Goal: Task Accomplishment & Management: Complete application form

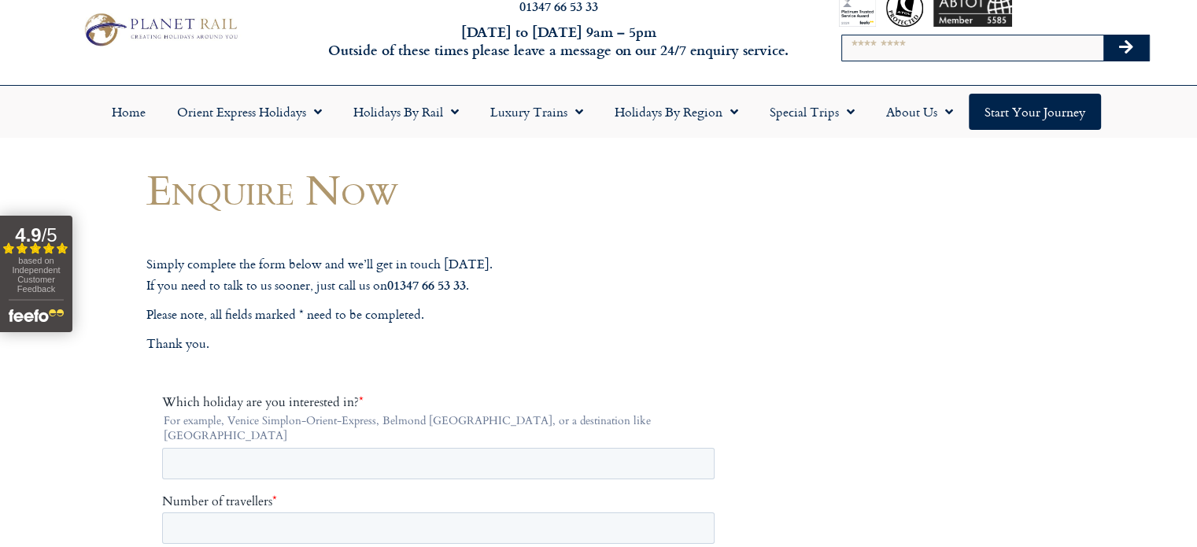
scroll to position [167, 0]
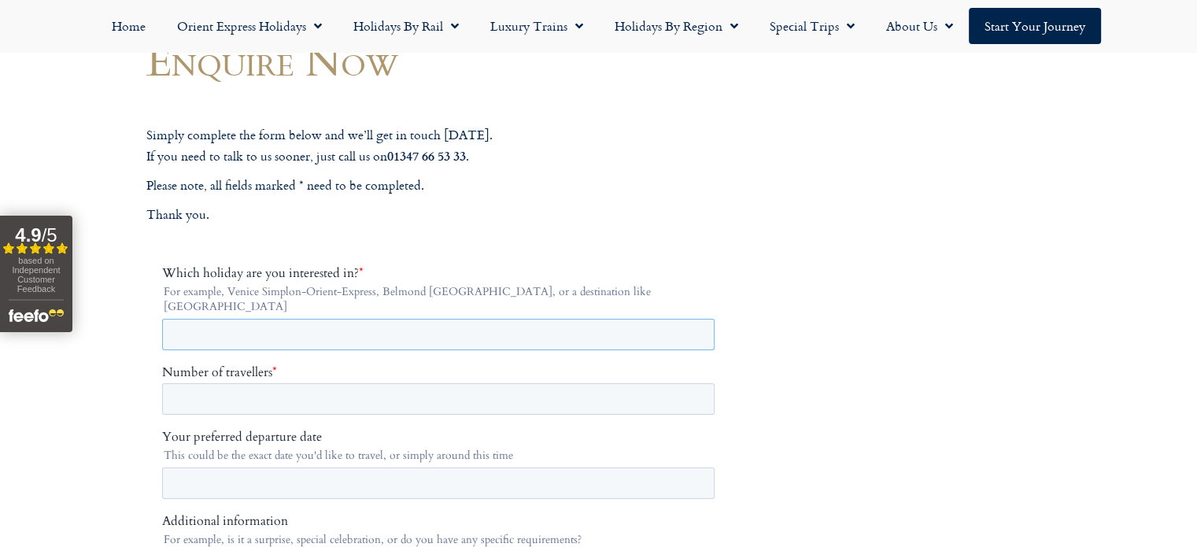
click at [248, 319] on input "Which holiday are you interested in? *" at bounding box center [437, 334] width 552 height 31
type input "**********"
click at [288, 364] on label "Number of travellers *" at bounding box center [440, 372] width 559 height 16
click at [288, 383] on input "Number of travellers *" at bounding box center [437, 398] width 552 height 31
click at [694, 383] on input "*" at bounding box center [437, 398] width 552 height 31
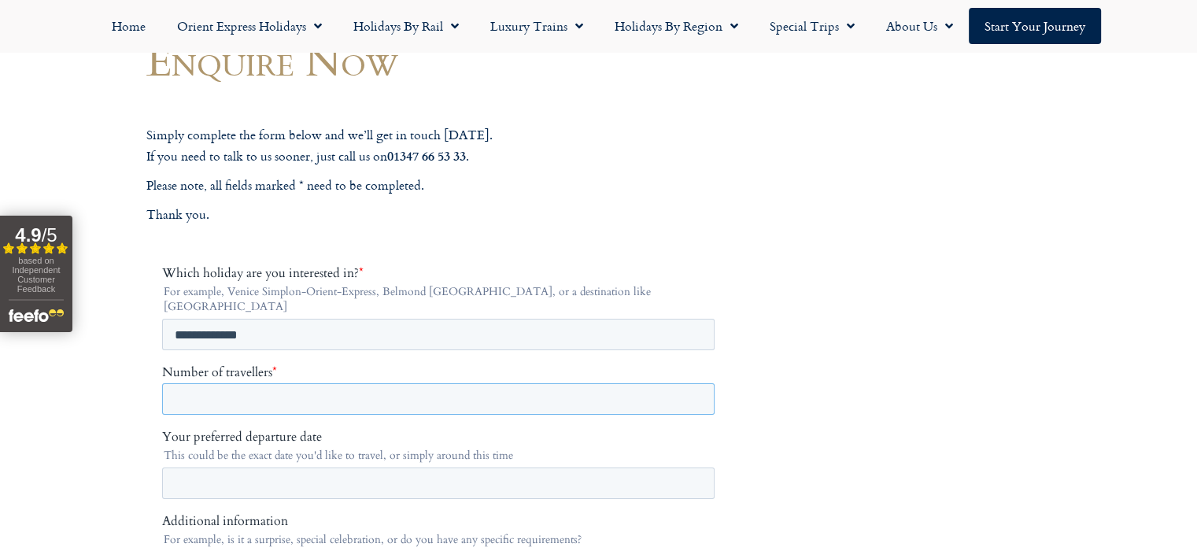
click at [694, 383] on input "*" at bounding box center [437, 398] width 552 height 31
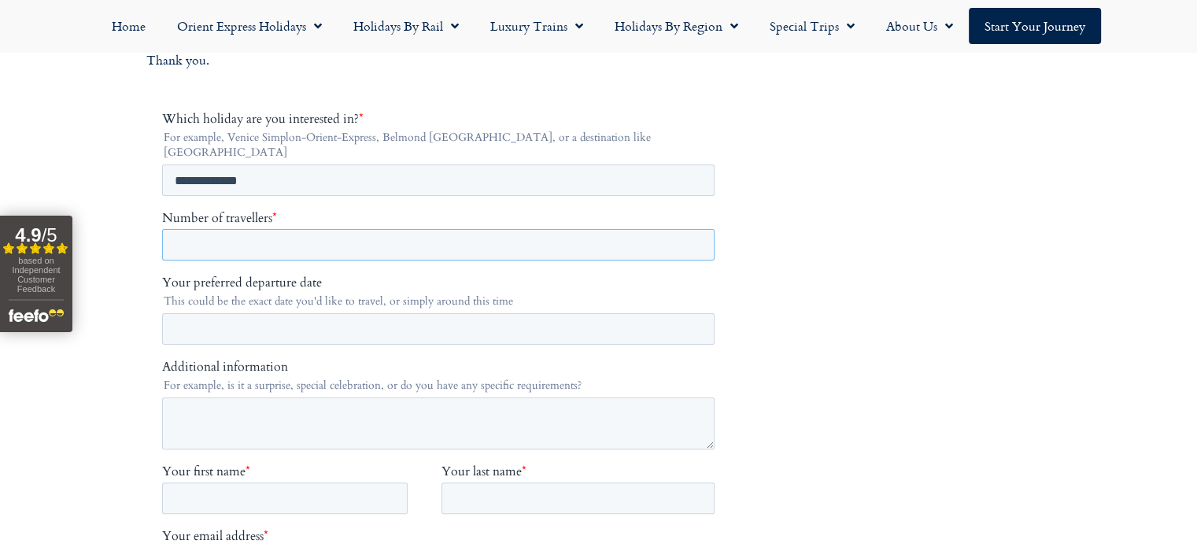
scroll to position [324, 0]
type input "*"
click at [691, 228] on input "*" at bounding box center [437, 241] width 552 height 31
click at [299, 317] on input "Your preferred departure date" at bounding box center [437, 325] width 552 height 31
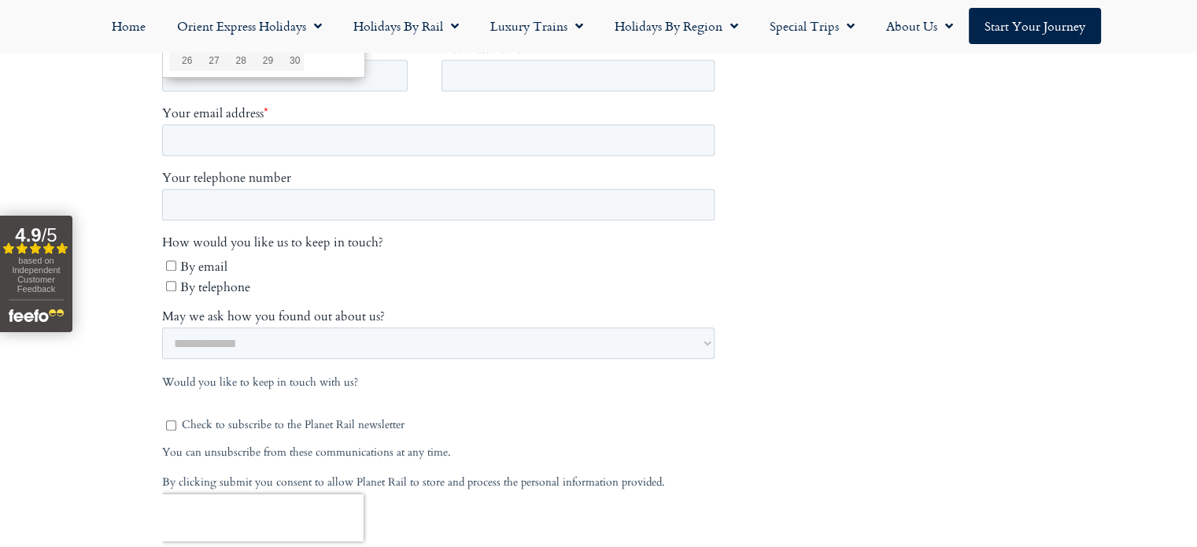
scroll to position [796, 0]
